Goal: Information Seeking & Learning: Learn about a topic

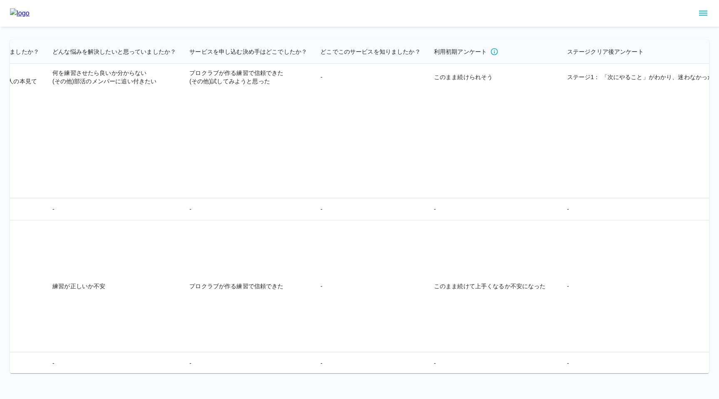
scroll to position [2938, 1789]
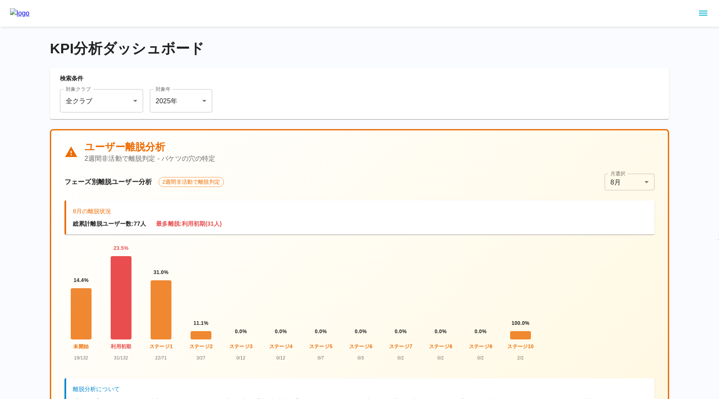
click at [130, 292] on div at bounding box center [121, 297] width 21 height 83
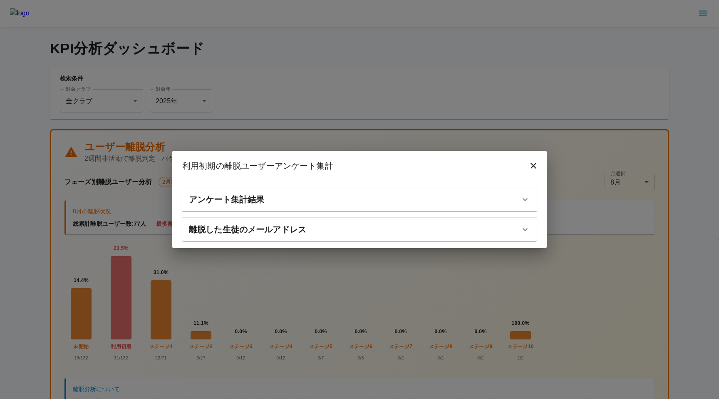
click at [195, 203] on h6 "アンケート集計結果" at bounding box center [226, 199] width 75 height 13
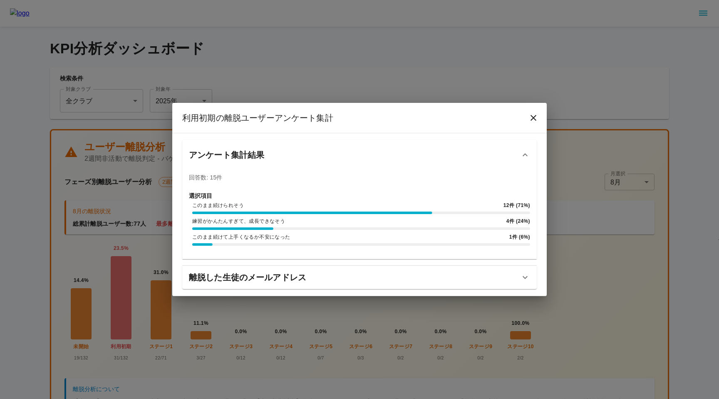
click at [138, 313] on div "利用初期 の離脱ユーザーアンケート集計 アンケート集計結果 回答数: 15 件 選択項目 このまま続けられそう 12 件 ( 71 %) 練習がかんたんすぎて…" at bounding box center [359, 199] width 719 height 399
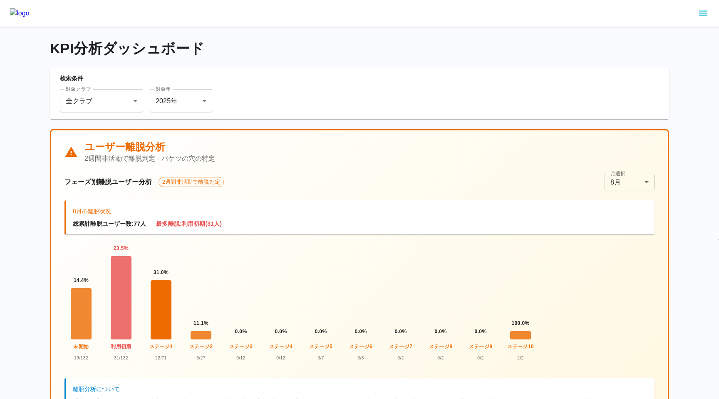
click at [151, 313] on div at bounding box center [161, 309] width 21 height 59
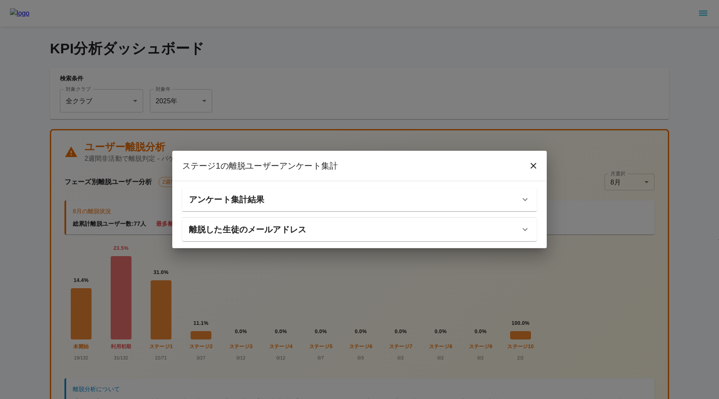
click at [199, 195] on h6 "アンケート集計結果" at bounding box center [226, 199] width 75 height 13
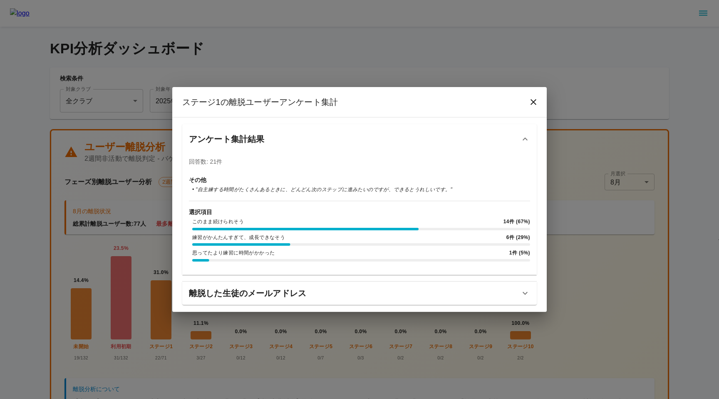
click at [142, 335] on div "ステージ1 の離脱ユーザーアンケート集計 アンケート集計結果 回答数: 21 件 その他 • " 自主練する時間がたくさんあるときに、どんどん次のステップに進…" at bounding box center [359, 199] width 719 height 399
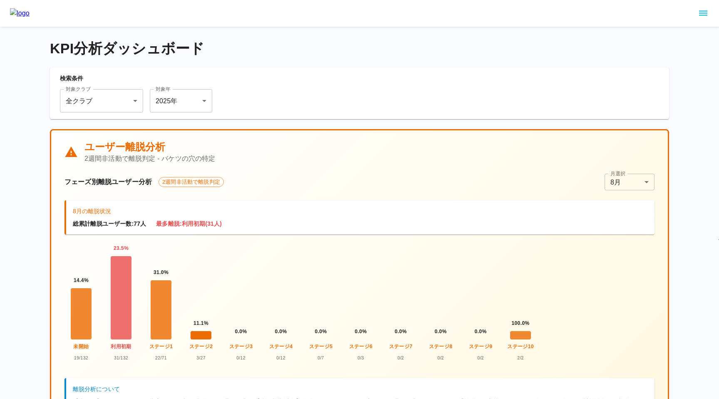
click at [199, 332] on div at bounding box center [201, 335] width 21 height 8
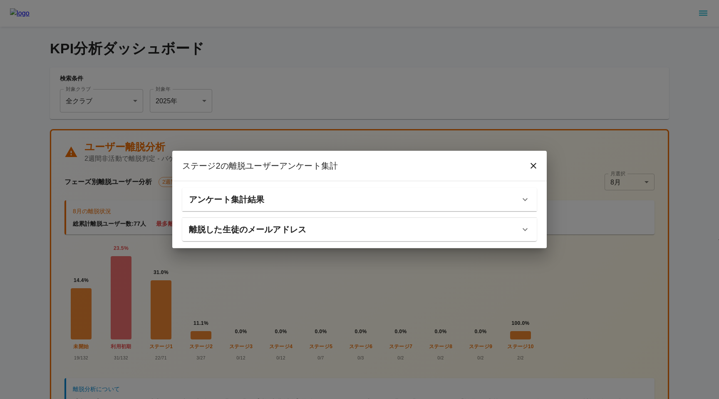
click at [216, 196] on h6 "アンケート集計結果" at bounding box center [226, 199] width 75 height 13
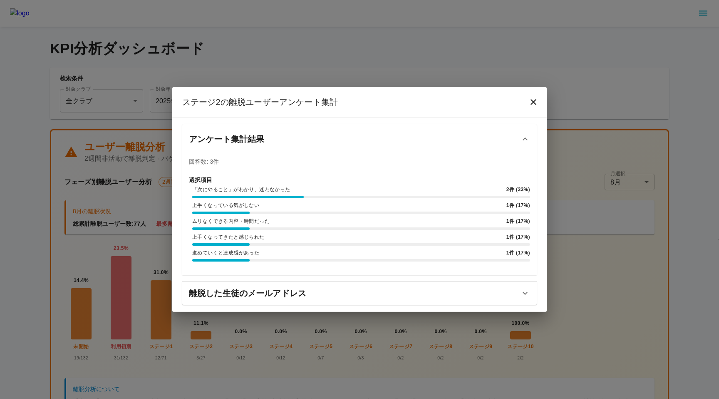
click at [205, 295] on h6 "離脱した生徒のメールアドレス" at bounding box center [247, 292] width 117 height 13
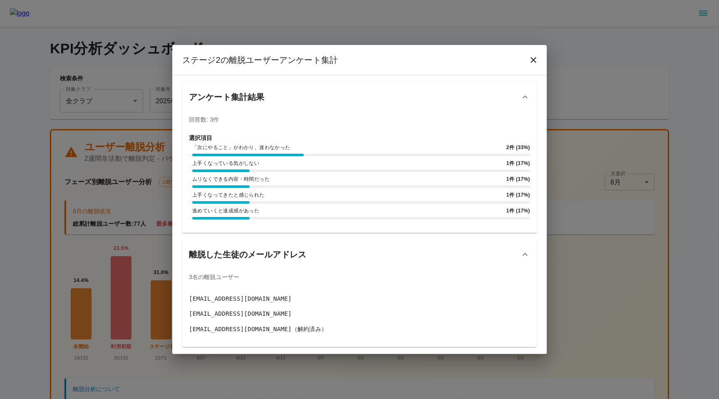
click at [128, 308] on div "ステージ2 の離脱ユーザーアンケート集計 アンケート集計結果 回答数: 3 件 選択項目 「次にやること」がわかり、迷わなかった 2 件 ( 33 %) 上手…" at bounding box center [359, 199] width 719 height 399
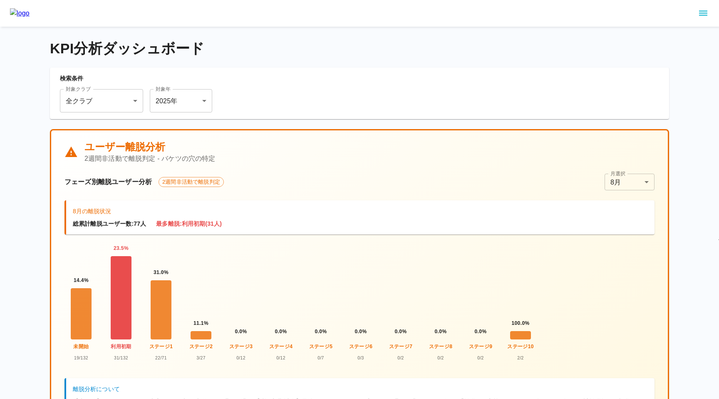
click at [123, 311] on div at bounding box center [121, 297] width 21 height 83
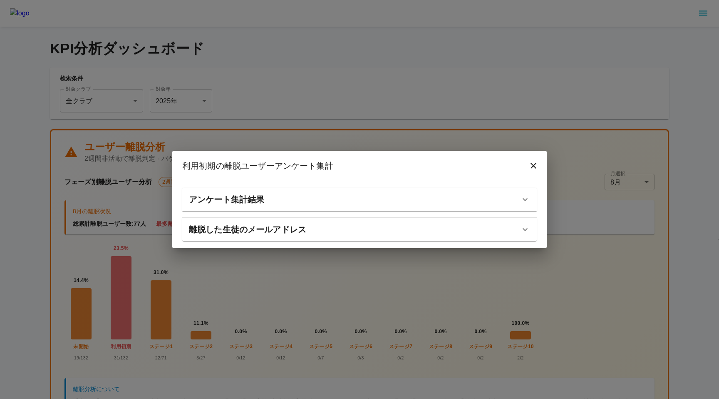
drag, startPoint x: 123, startPoint y: 311, endPoint x: 150, endPoint y: 280, distance: 41.6
click at [134, 299] on div "利用初期 の離脱ユーザーアンケート集計 アンケート集計結果 回答数: 15 件 選択項目 このまま続けられそう 12 件 ( 71 %) 練習がかんたんすぎて…" at bounding box center [359, 199] width 719 height 399
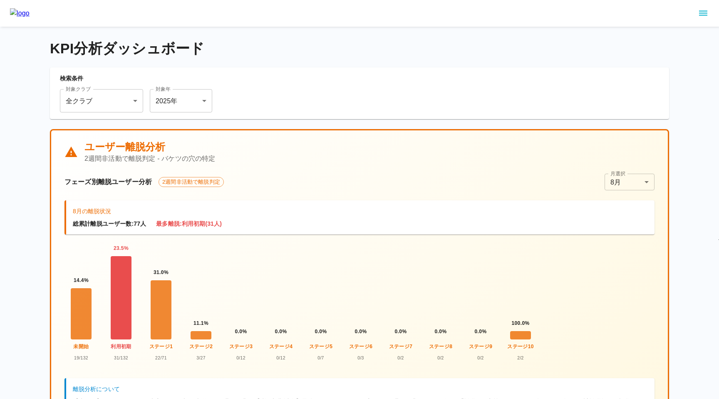
click at [116, 288] on div at bounding box center [121, 297] width 21 height 83
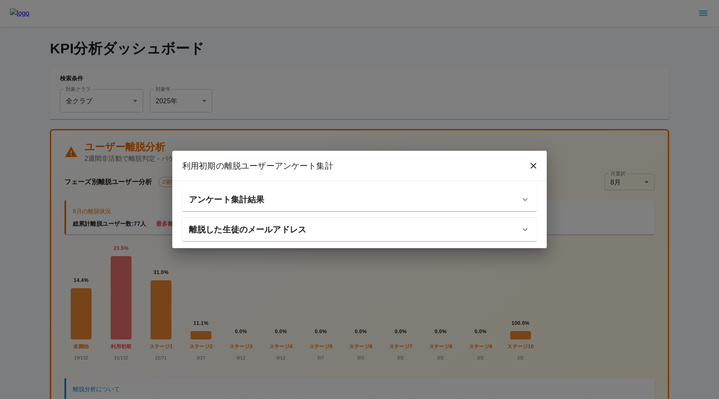
click at [217, 201] on h6 "アンケート集計結果" at bounding box center [226, 199] width 75 height 13
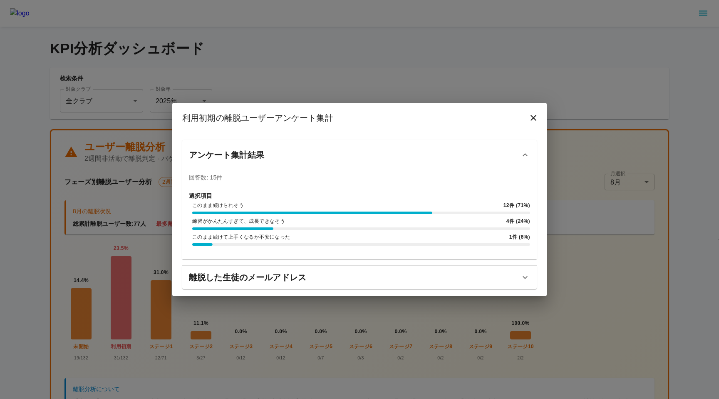
click at [215, 275] on h6 "離脱した生徒のメールアドレス" at bounding box center [247, 276] width 117 height 13
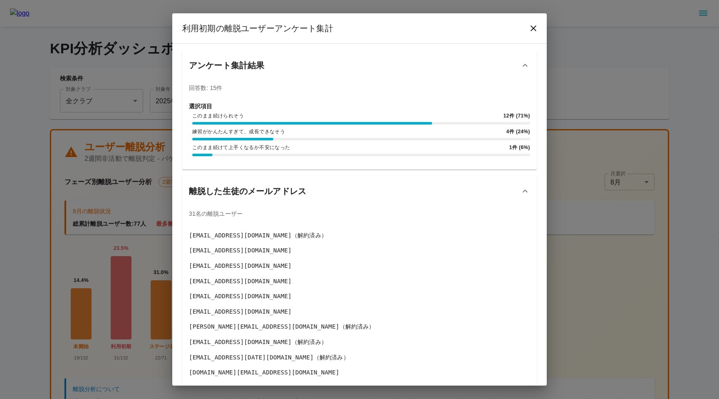
click at [157, 323] on div "利用初期 の離脱ユーザーアンケート集計 アンケート集計結果 回答数: 15 件 選択項目 このまま続けられそう 12 件 ( 71 %) 練習がかんたんすぎて…" at bounding box center [359, 199] width 719 height 399
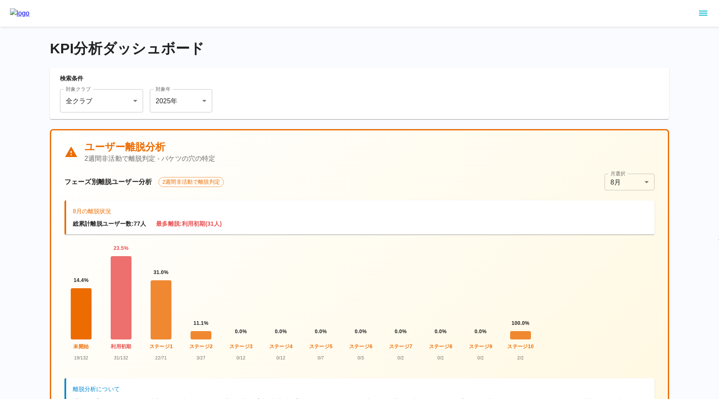
click at [83, 315] on div at bounding box center [81, 313] width 21 height 51
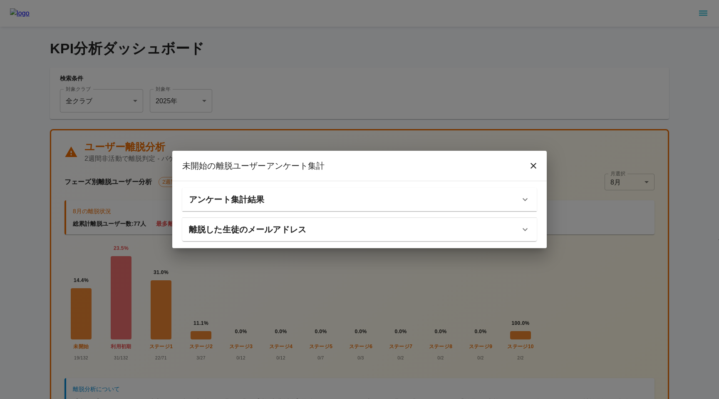
click at [227, 233] on h6 "離脱した生徒のメールアドレス" at bounding box center [247, 229] width 117 height 13
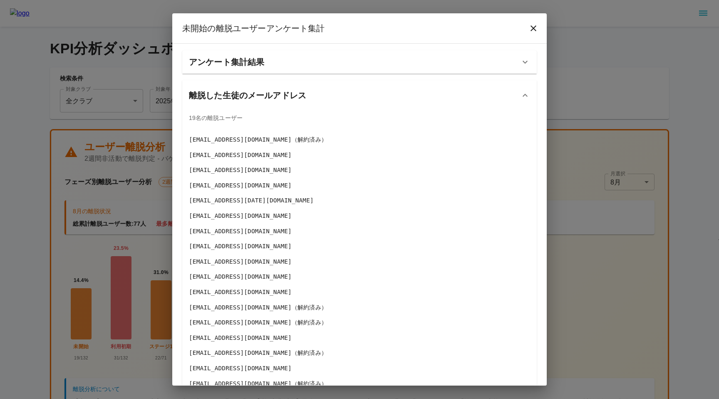
click at [210, 67] on h6 "アンケート集計結果" at bounding box center [226, 61] width 75 height 13
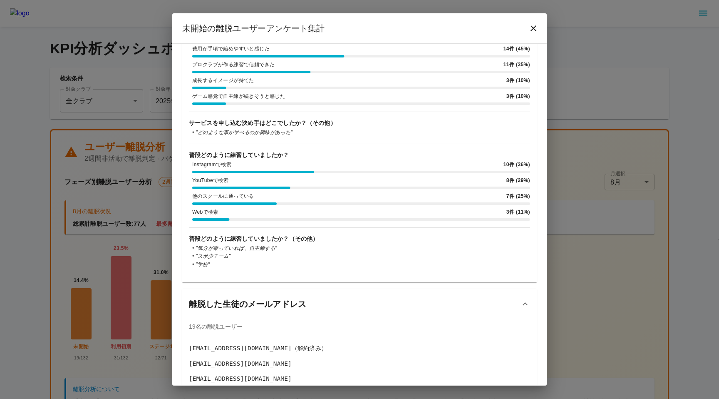
scroll to position [214, 0]
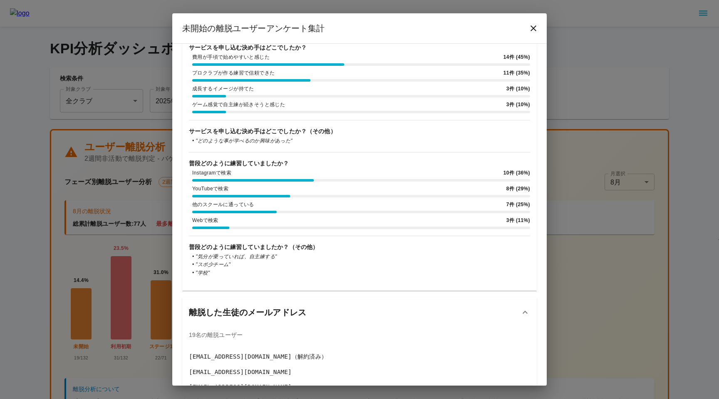
click at [124, 278] on div "未開始 の離脱ユーザーアンケート集計 アンケート集計結果 回答数: 19 件 どんな悩みを解決したいと思っていましたか？ 練習が正しいか不安 13 件 ( 3…" at bounding box center [359, 199] width 719 height 399
